Goal: Information Seeking & Learning: Learn about a topic

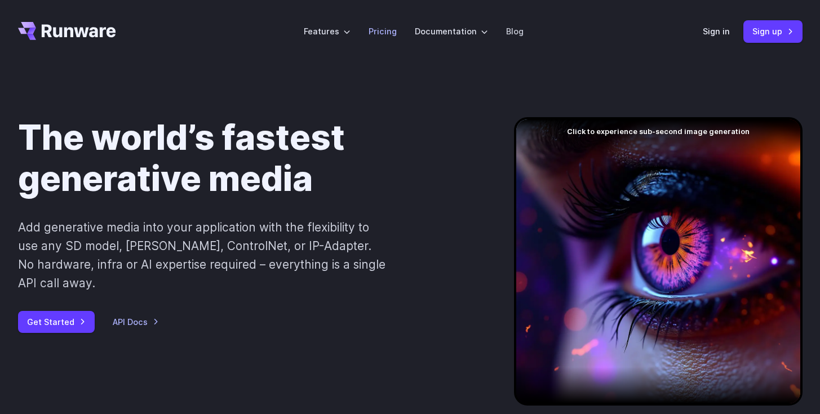
click at [386, 33] on link "Pricing" at bounding box center [383, 31] width 28 height 13
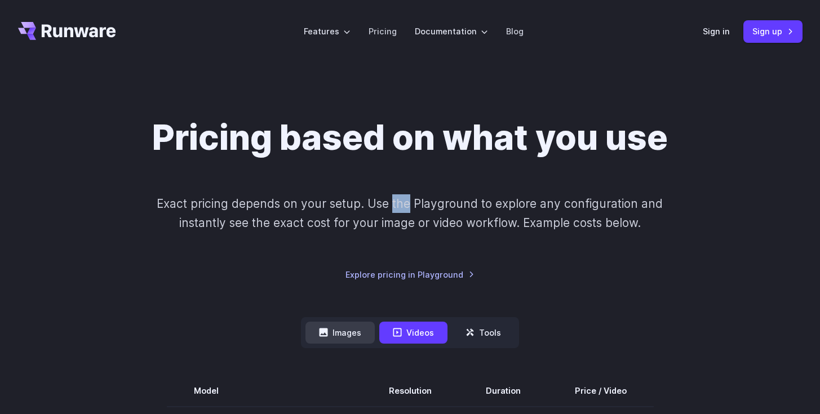
click at [348, 343] on button "Images" at bounding box center [340, 333] width 69 height 22
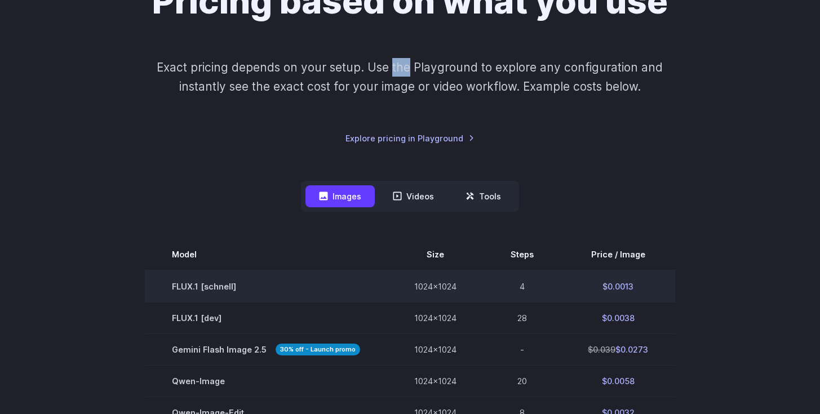
scroll to position [178, 0]
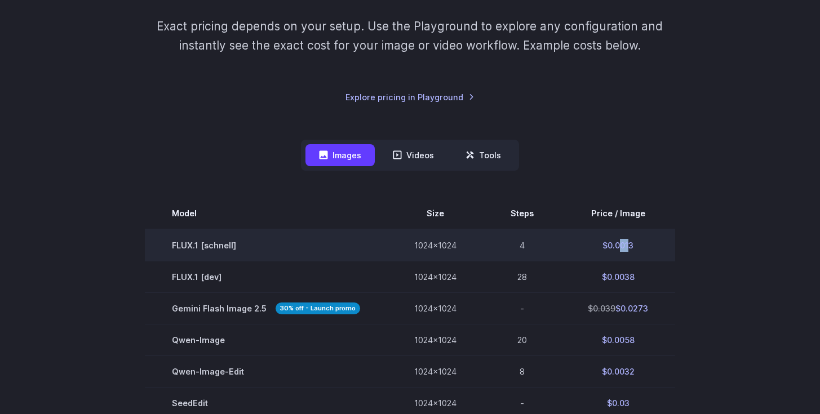
drag, startPoint x: 616, startPoint y: 244, endPoint x: 626, endPoint y: 245, distance: 10.8
click at [626, 245] on td "$0.0013" at bounding box center [618, 245] width 114 height 32
drag, startPoint x: 626, startPoint y: 245, endPoint x: 616, endPoint y: 245, distance: 10.7
click at [616, 245] on td "$0.0013" at bounding box center [618, 245] width 114 height 32
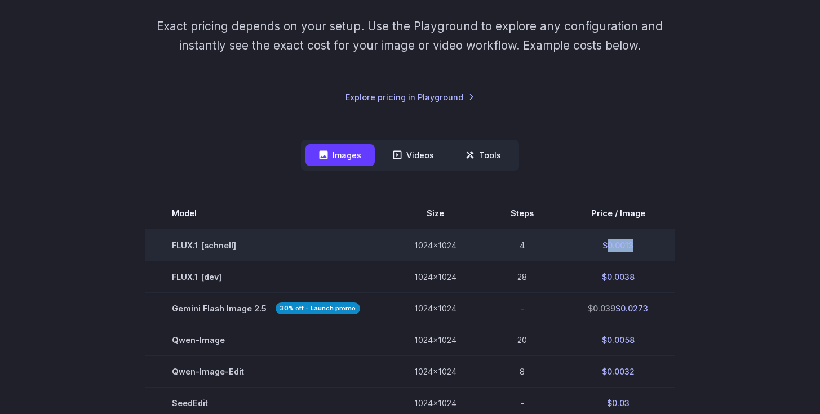
click at [616, 245] on td "$0.0013" at bounding box center [618, 245] width 114 height 32
drag, startPoint x: 605, startPoint y: 246, endPoint x: 626, endPoint y: 245, distance: 21.5
click at [626, 245] on td "$0.0013" at bounding box center [618, 245] width 114 height 32
click at [649, 249] on td "$0.0013" at bounding box center [618, 245] width 114 height 32
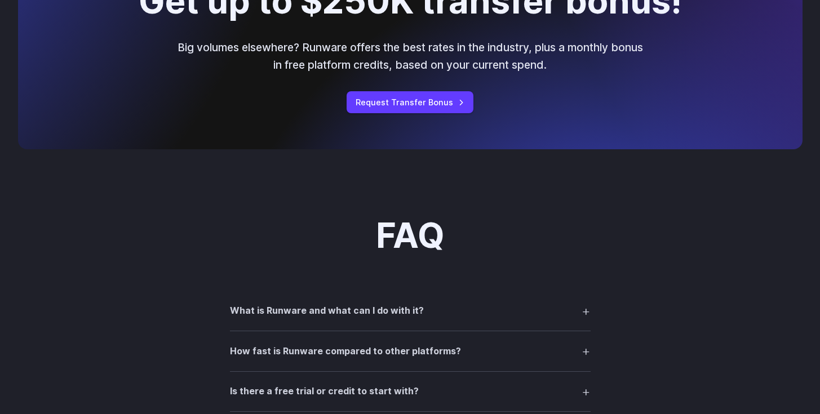
scroll to position [1332, 0]
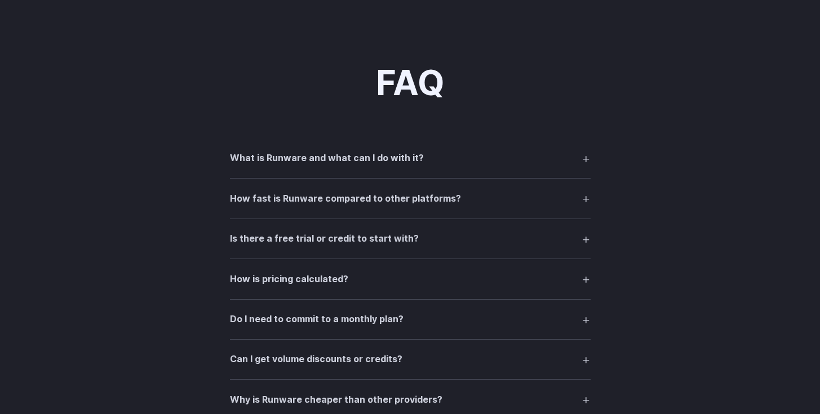
click at [390, 246] on h3 "Is there a free trial or credit to start with?" at bounding box center [324, 239] width 189 height 15
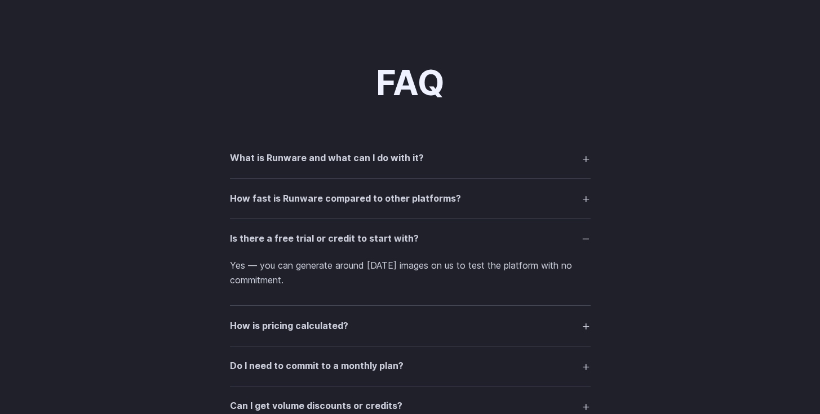
click at [374, 245] on h3 "Is there a free trial or credit to start with?" at bounding box center [324, 239] width 189 height 15
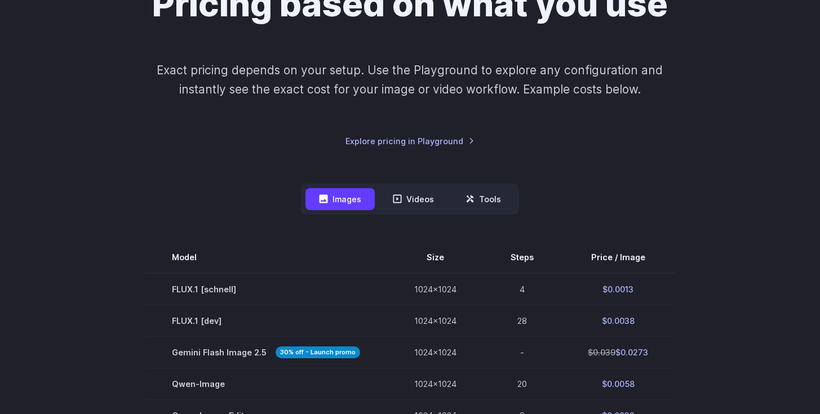
scroll to position [0, 0]
